Goal: Information Seeking & Learning: Check status

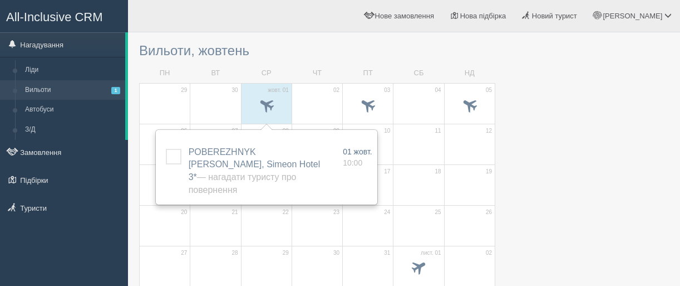
click at [235, 151] on span "POBEREZHNYK [PERSON_NAME], Simeon Hotel 3* — Нагадати туристу про повернення" at bounding box center [255, 171] width 132 height 48
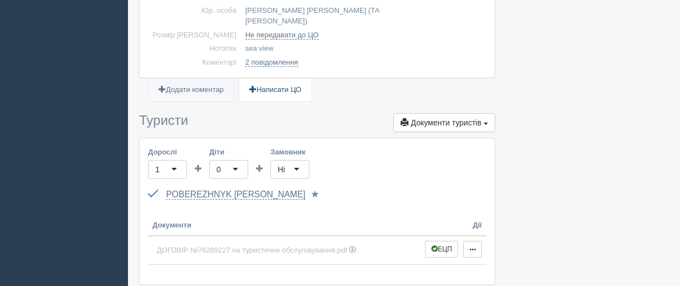
scroll to position [390, 0]
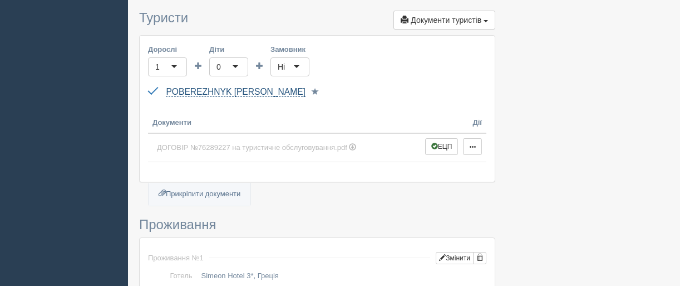
click at [252, 87] on link "POBEREZHNYK IRYNA" at bounding box center [235, 92] width 139 height 10
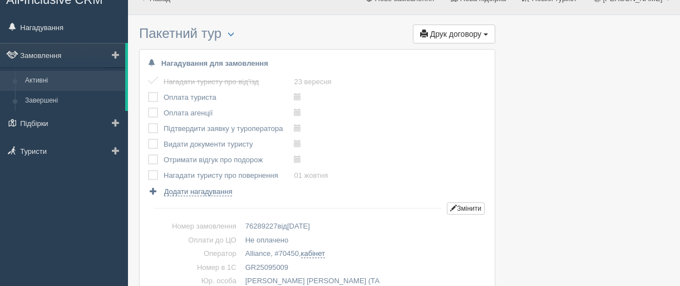
scroll to position [0, 0]
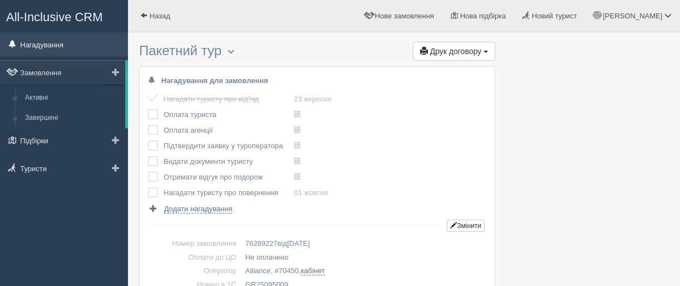
click at [57, 43] on link "Нагадування" at bounding box center [64, 44] width 128 height 24
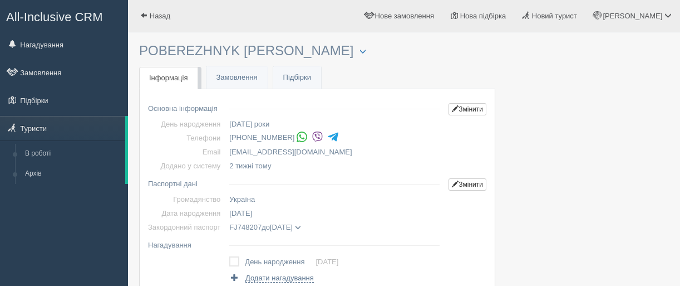
click at [316, 136] on img at bounding box center [318, 137] width 12 height 12
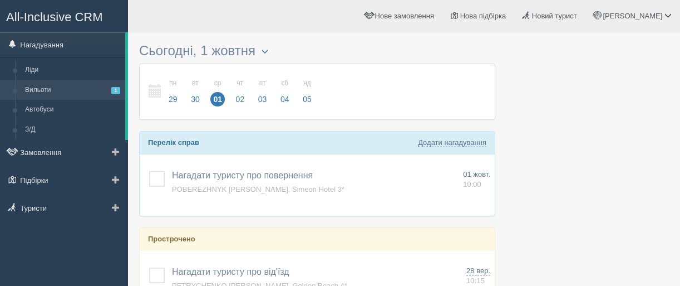
click at [48, 86] on link "Вильоти 1" at bounding box center [72, 90] width 105 height 20
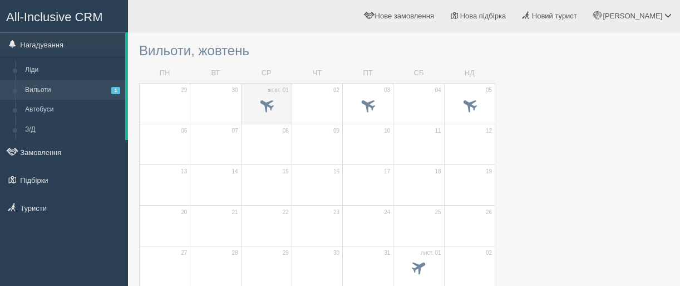
click at [263, 90] on td "жовт. 01" at bounding box center [266, 103] width 51 height 41
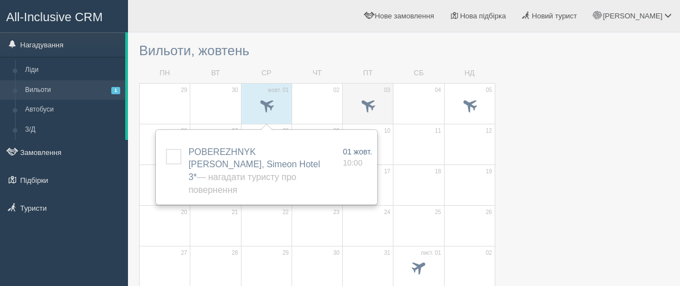
click at [351, 92] on td "03" at bounding box center [368, 103] width 51 height 41
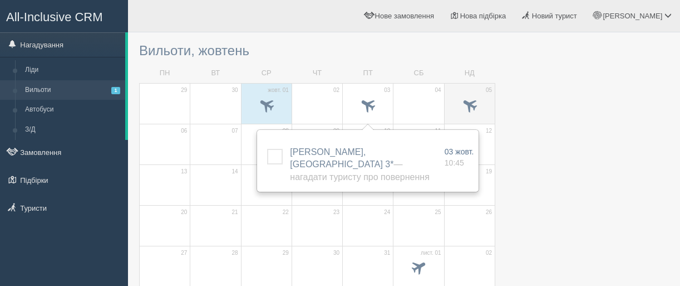
click at [455, 95] on div at bounding box center [469, 106] width 39 height 23
